Goal: Use online tool/utility: Utilize a website feature to perform a specific function

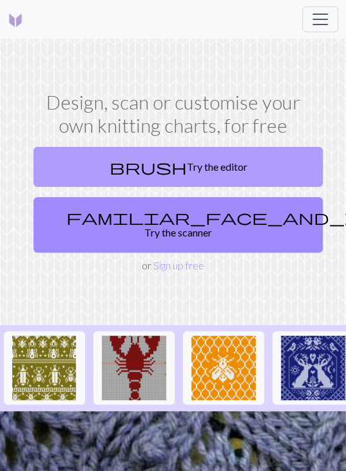
click at [180, 164] on link "brush Try the editor" at bounding box center [177, 167] width 289 height 40
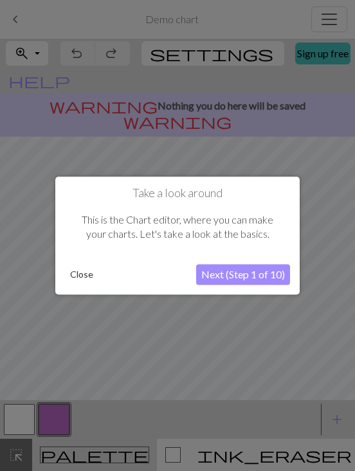
click at [89, 280] on button "Close" at bounding box center [81, 274] width 33 height 19
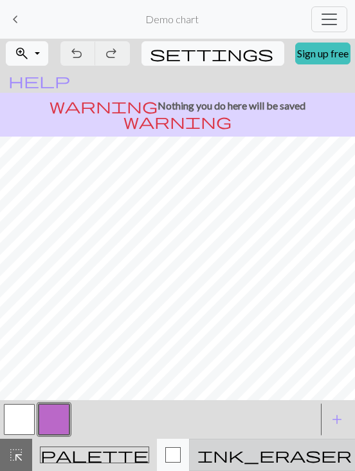
click at [234, 450] on span "ink_eraser" at bounding box center [275, 454] width 154 height 18
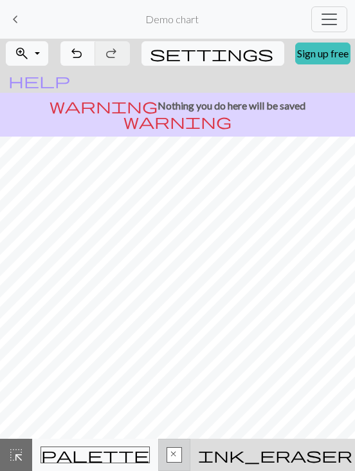
click at [158, 444] on button "x Symbol" at bounding box center [174, 454] width 32 height 32
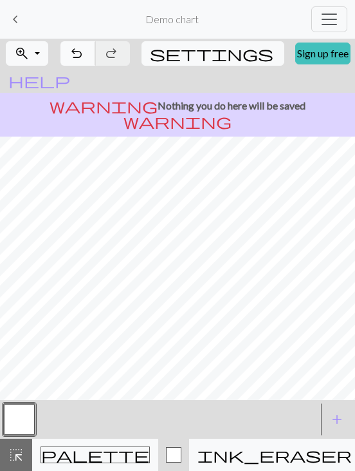
click at [96, 53] on button "undo Undo Undo" at bounding box center [78, 53] width 35 height 24
click at [97, 53] on div "undo Undo Undo redo Redo Redo" at bounding box center [95, 54] width 72 height 30
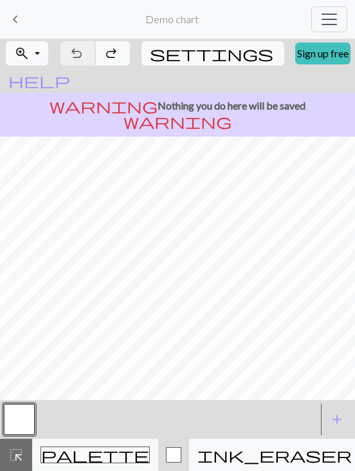
click at [97, 53] on div "undo Undo Undo redo Redo Redo" at bounding box center [95, 54] width 72 height 30
click at [18, 23] on span "keyboard_arrow_left" at bounding box center [15, 19] width 15 height 18
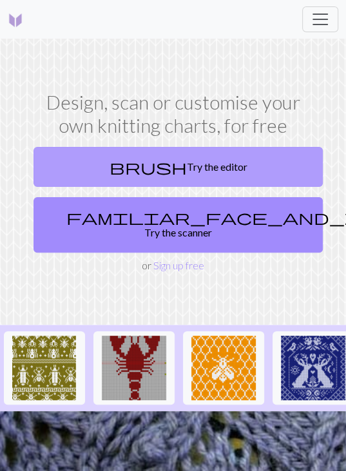
click at [147, 160] on span "brush" at bounding box center [147, 167] width 77 height 18
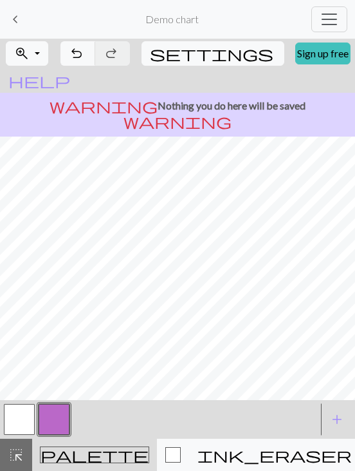
click at [19, 424] on button "button" at bounding box center [19, 419] width 31 height 31
click at [63, 413] on button "button" at bounding box center [54, 419] width 31 height 31
drag, startPoint x: 63, startPoint y: 413, endPoint x: 51, endPoint y: 414, distance: 11.6
click at [51, 414] on button "button" at bounding box center [54, 419] width 31 height 31
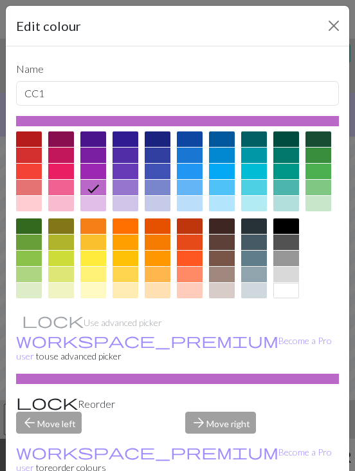
click at [51, 414] on div "Name CC1 Use advanced picker workspace_premium Become a Pro user to use advance…" at bounding box center [178, 270] width 344 height 449
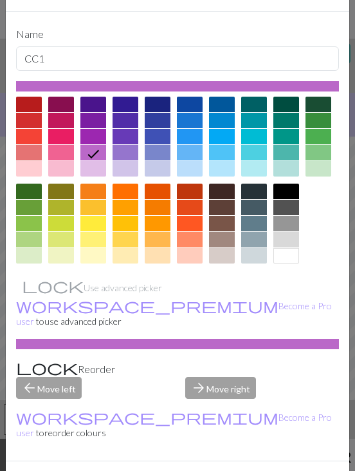
scroll to position [46, 0]
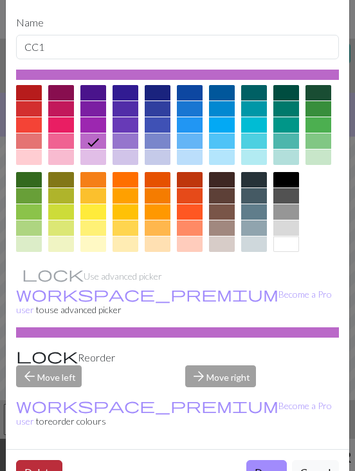
click at [32, 460] on button "Delete" at bounding box center [39, 472] width 46 height 24
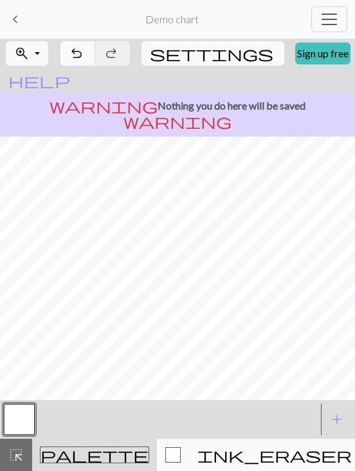
click at [17, 416] on button "button" at bounding box center [19, 419] width 31 height 31
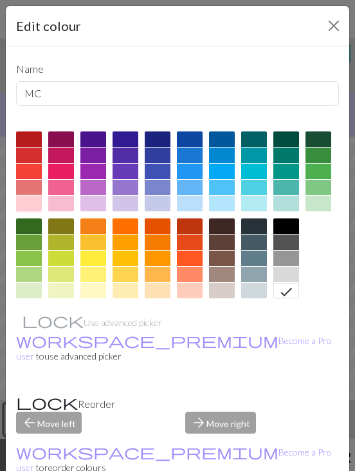
click at [33, 199] on div at bounding box center [29, 203] width 26 height 15
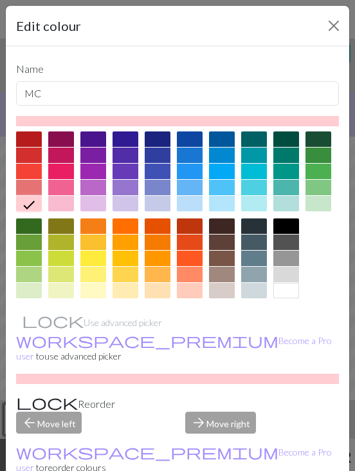
click at [62, 182] on div at bounding box center [61, 187] width 26 height 15
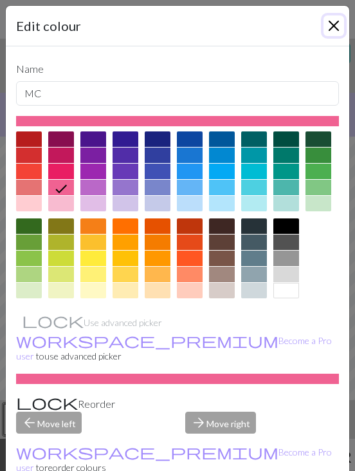
click at [326, 20] on button "Close" at bounding box center [334, 25] width 21 height 21
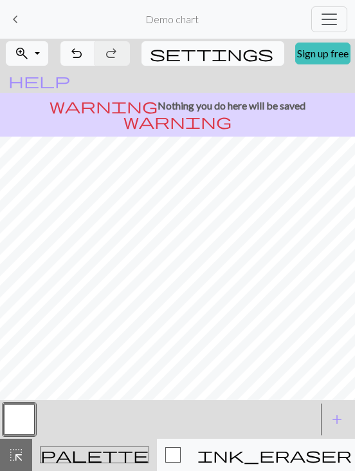
click at [214, 46] on button "settings Settings" at bounding box center [213, 53] width 143 height 24
select select "aran"
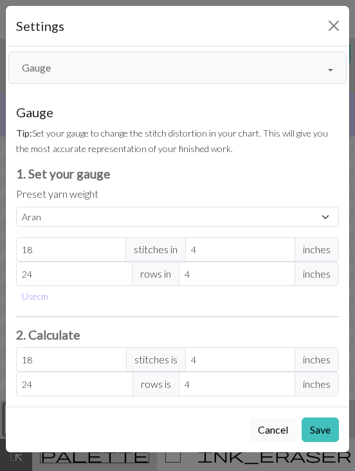
click at [273, 429] on button "Cancel" at bounding box center [273, 429] width 47 height 24
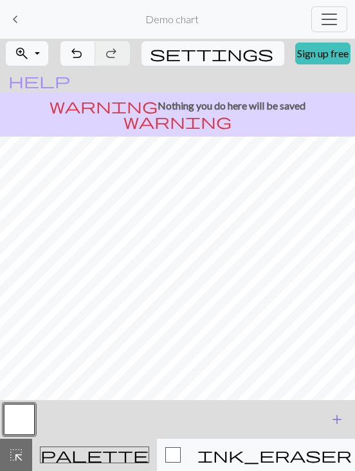
click at [334, 419] on span "add" at bounding box center [337, 419] width 15 height 18
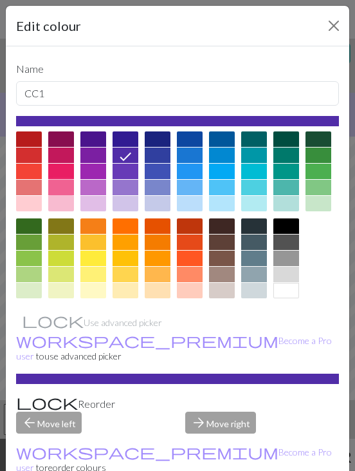
click at [67, 190] on div at bounding box center [61, 187] width 26 height 15
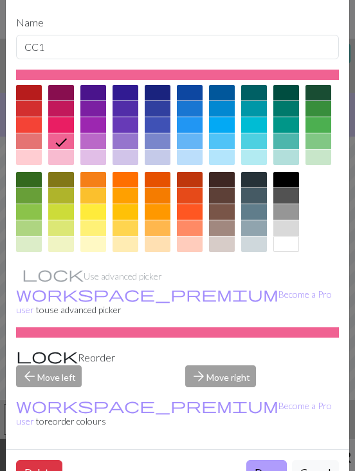
click at [259, 460] on button "Done" at bounding box center [267, 472] width 41 height 24
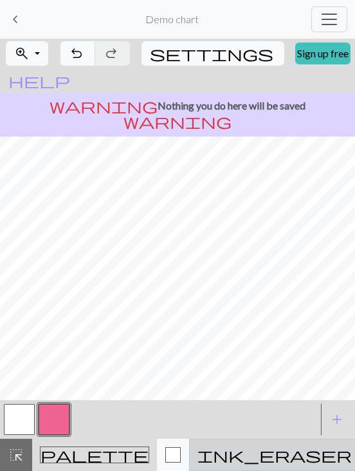
click at [214, 451] on div "ink_eraser Erase Erase" at bounding box center [275, 454] width 154 height 15
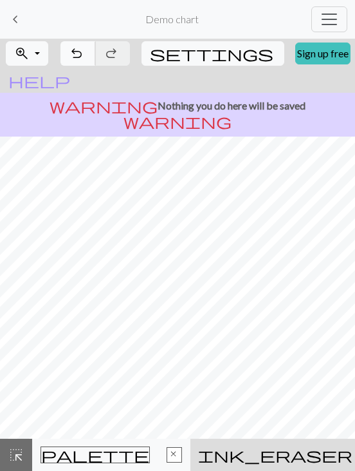
click at [84, 59] on span "undo" at bounding box center [76, 53] width 15 height 18
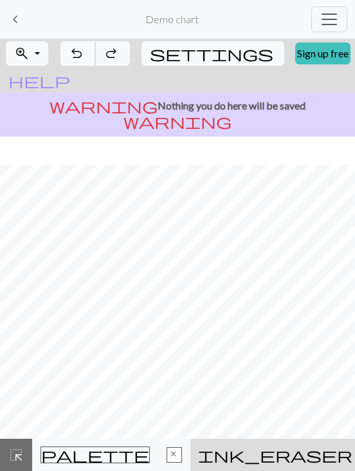
scroll to position [33, 0]
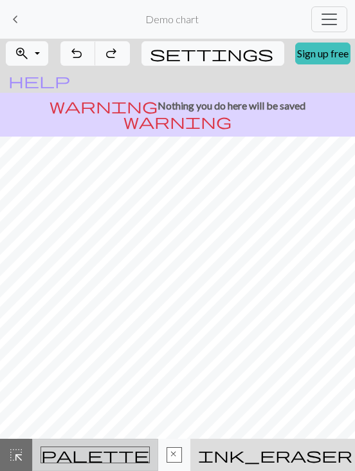
click at [73, 449] on span "palette" at bounding box center [95, 454] width 108 height 18
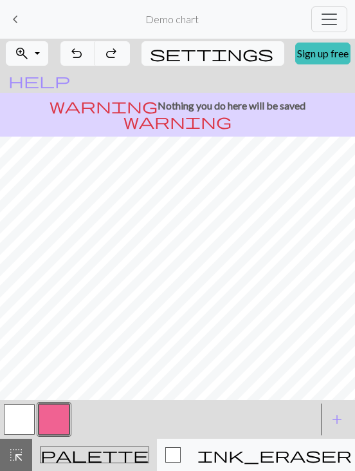
click at [62, 417] on button "button" at bounding box center [54, 419] width 31 height 31
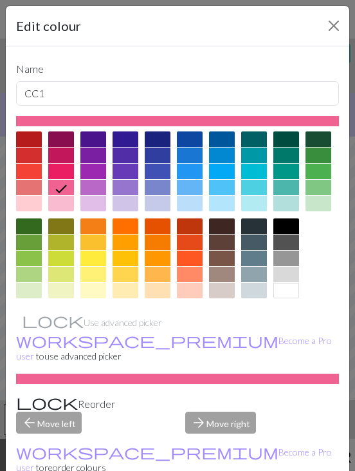
scroll to position [46, 0]
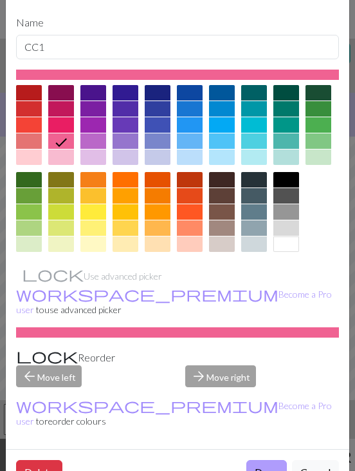
click at [247, 460] on button "Done" at bounding box center [267, 472] width 41 height 24
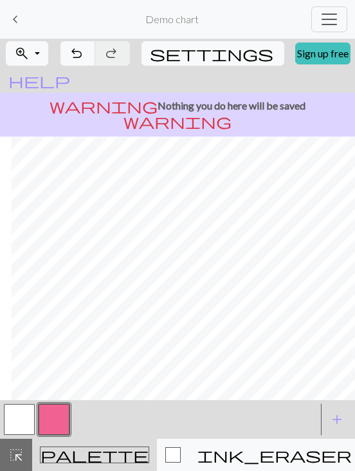
scroll to position [31, 54]
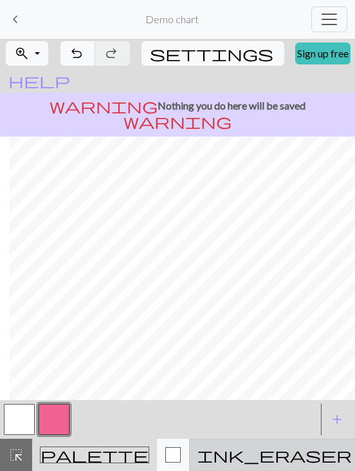
click at [230, 452] on span "ink_eraser" at bounding box center [275, 454] width 154 height 18
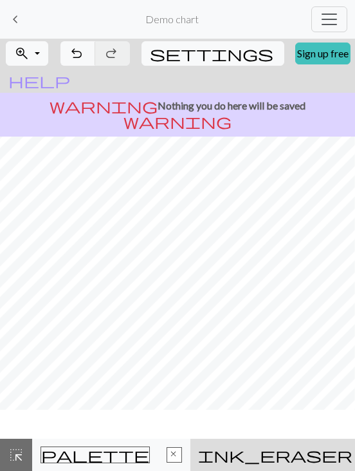
scroll to position [0, 44]
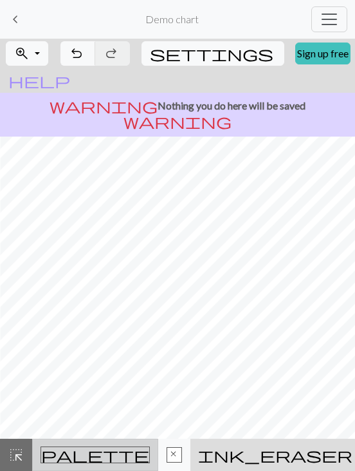
click at [80, 460] on span "palette" at bounding box center [95, 454] width 108 height 18
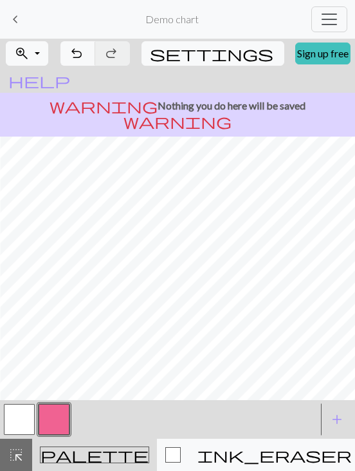
click at [76, 447] on span "palette" at bounding box center [95, 454] width 108 height 18
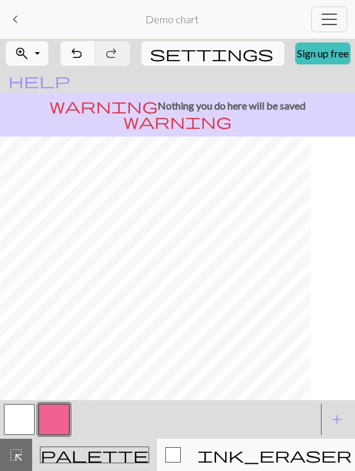
scroll to position [0, 0]
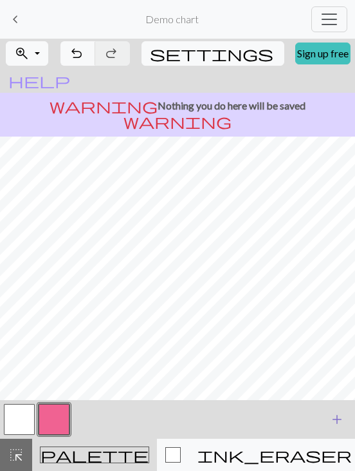
click at [342, 406] on button "add Add a colour" at bounding box center [337, 419] width 32 height 32
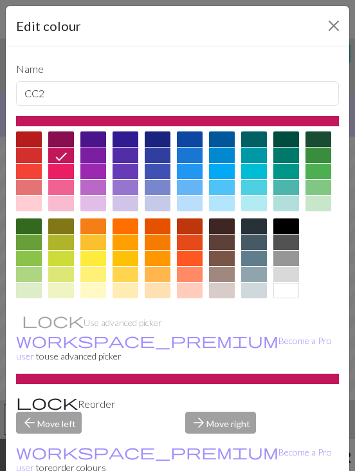
click at [96, 153] on div at bounding box center [93, 154] width 26 height 15
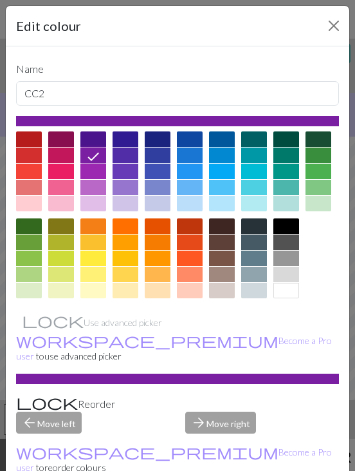
scroll to position [46, 0]
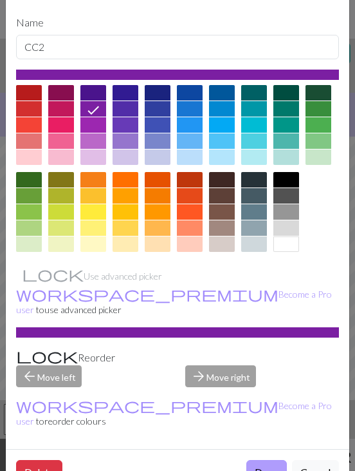
click at [251, 460] on button "Done" at bounding box center [267, 472] width 41 height 24
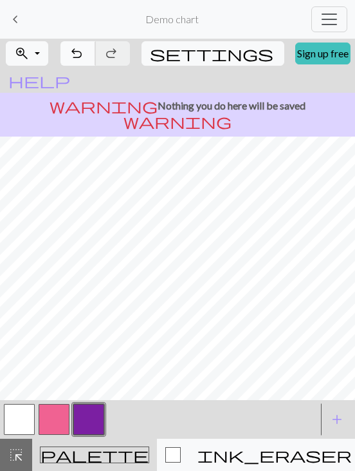
click at [84, 46] on span "undo" at bounding box center [76, 53] width 15 height 18
click at [44, 411] on button "button" at bounding box center [54, 419] width 31 height 31
click at [15, 411] on button "button" at bounding box center [19, 419] width 31 height 31
